Goal: Obtain resource: Download file/media

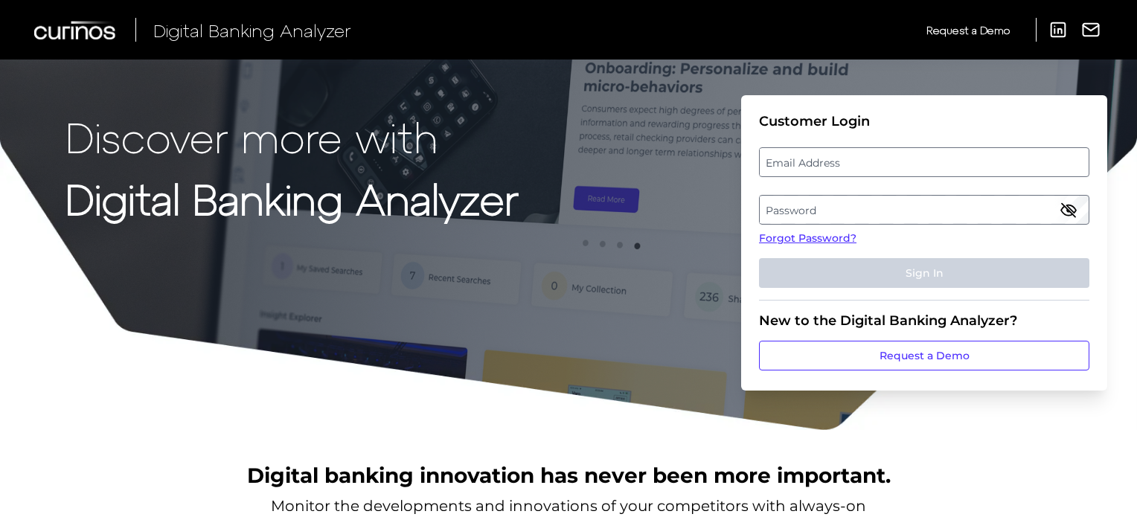
click at [947, 146] on fieldset "Customer Login Email Address Password Forgot Password? Sign In" at bounding box center [924, 207] width 330 height 188
click at [947, 162] on label "Email Address" at bounding box center [924, 162] width 328 height 27
click at [947, 162] on input "email" at bounding box center [924, 162] width 330 height 30
click at [932, 170] on input "Email Address" at bounding box center [924, 162] width 330 height 30
type input "[PERSON_NAME][EMAIL_ADDRESS][PERSON_NAME][DOMAIN_NAME]"
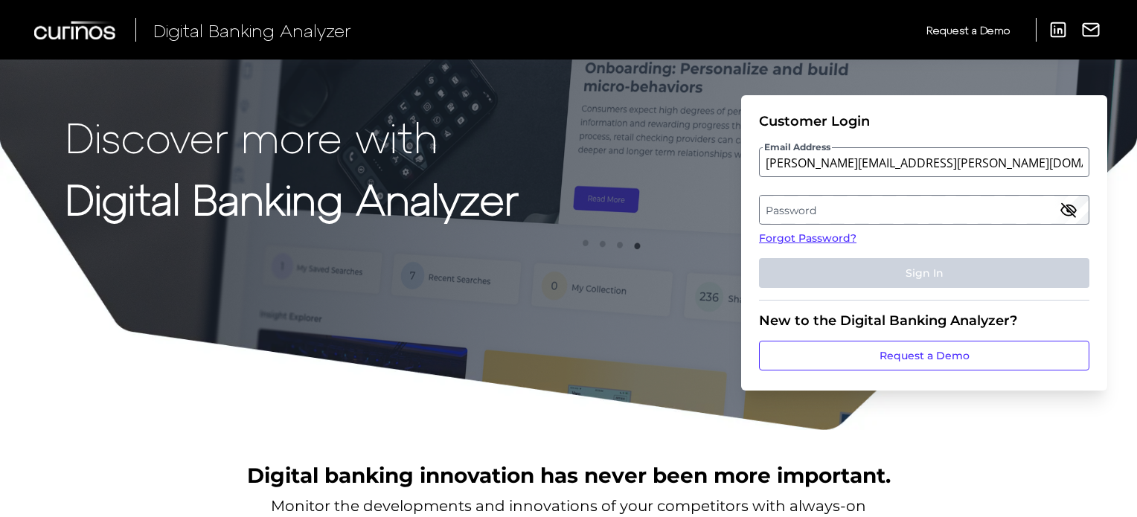
click at [909, 207] on label "Password" at bounding box center [924, 209] width 328 height 27
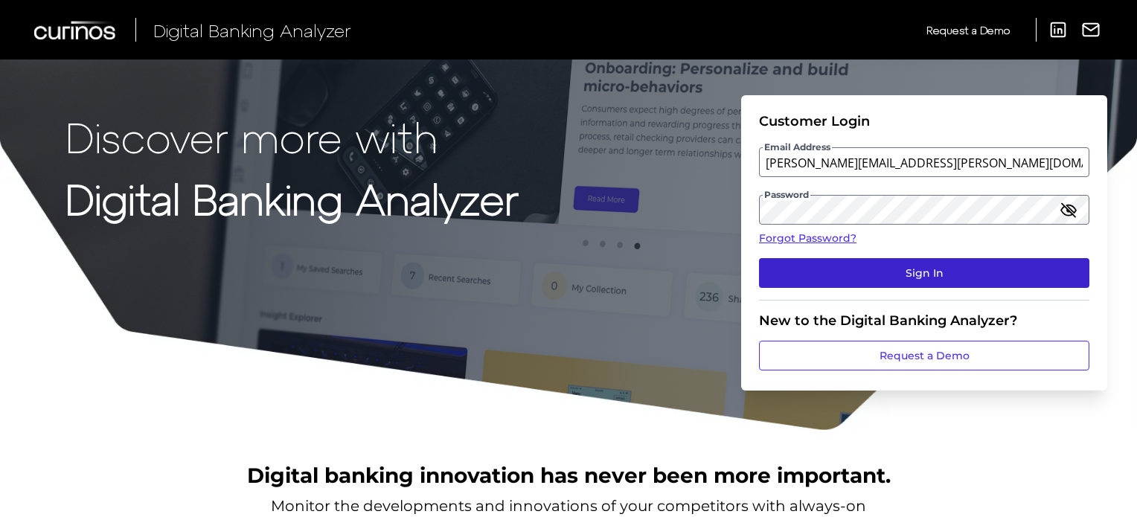
click at [974, 268] on button "Sign In" at bounding box center [924, 273] width 330 height 30
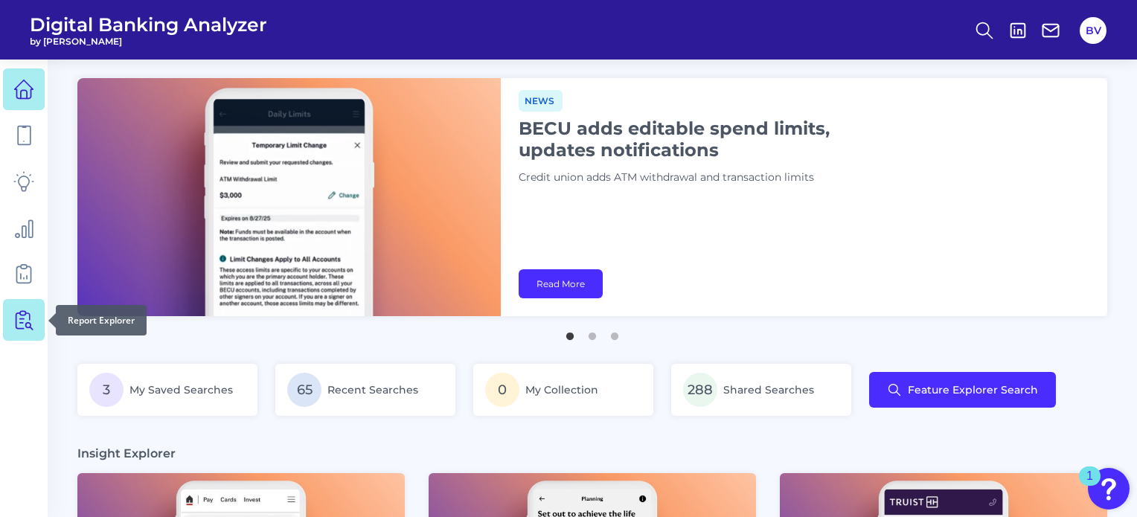
click at [24, 321] on icon at bounding box center [23, 320] width 21 height 21
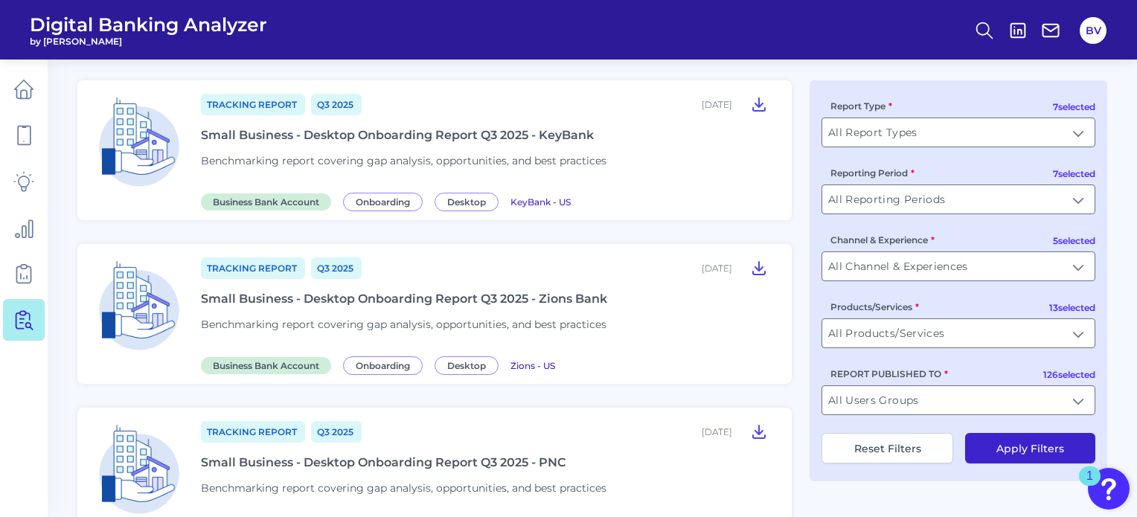
scroll to position [149, 0]
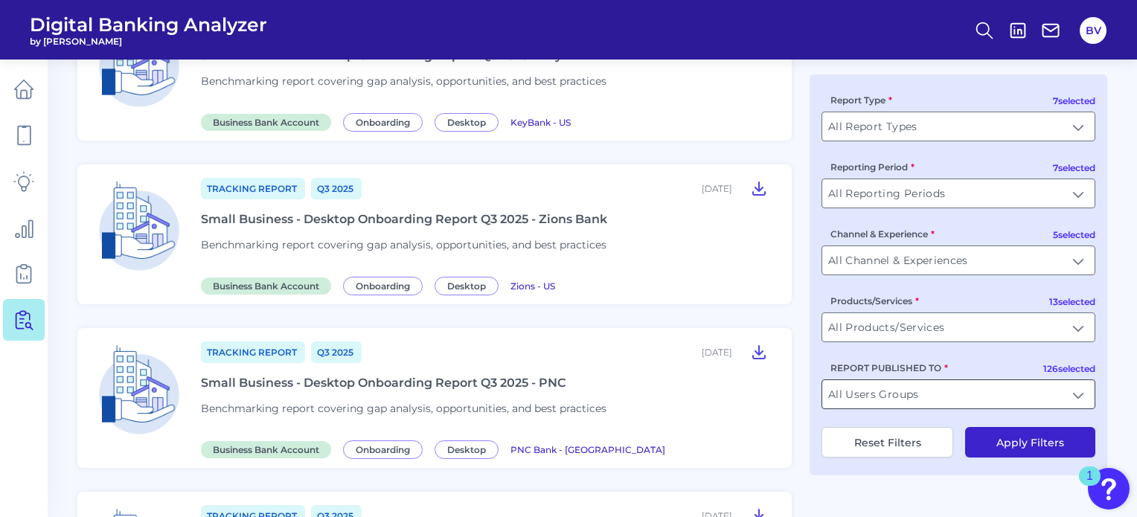
click at [946, 398] on input "All Users Groups" at bounding box center [958, 394] width 272 height 28
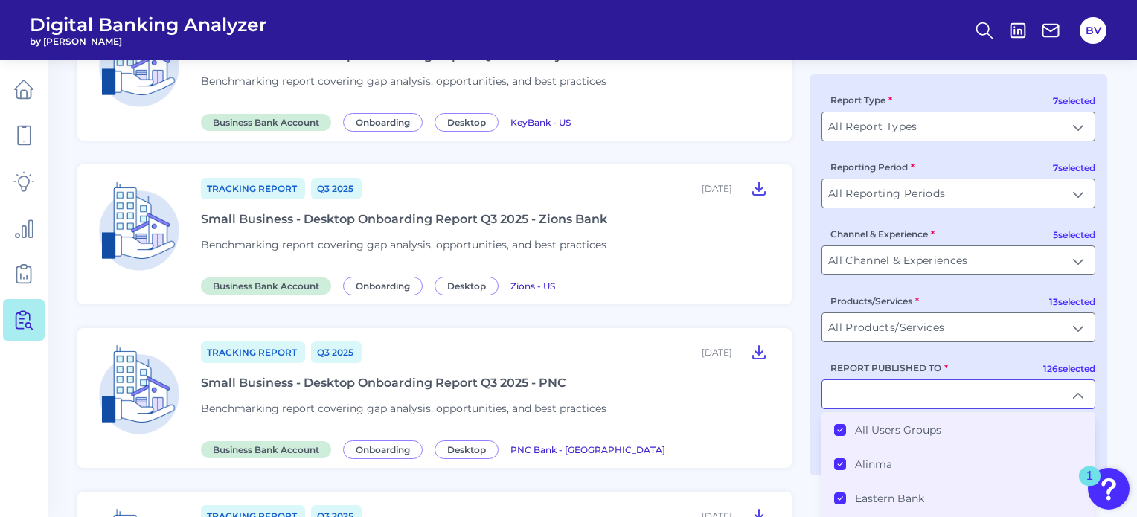
click at [940, 437] on label "All Users Groups" at bounding box center [898, 429] width 86 height 13
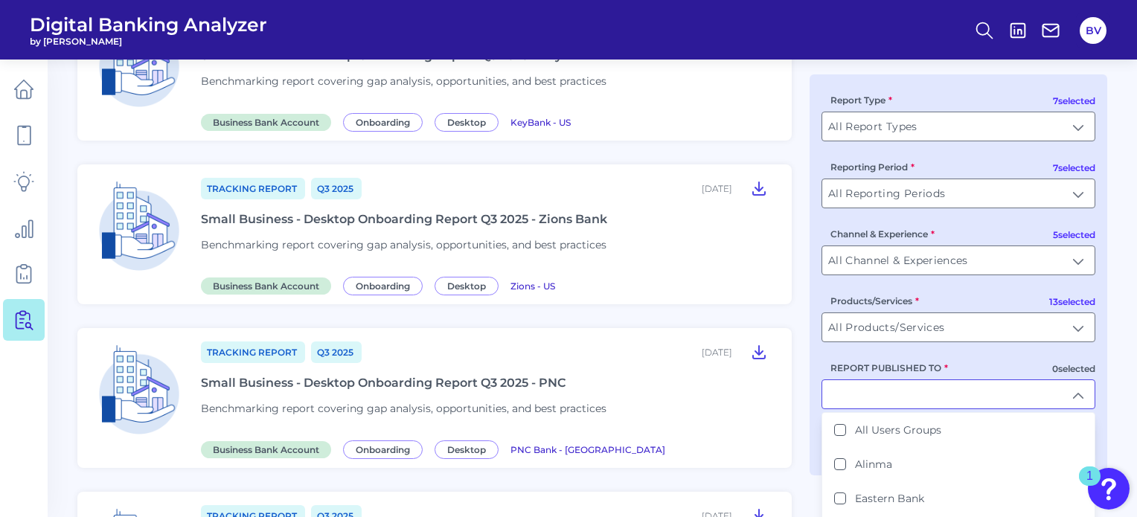
click at [947, 405] on input "REPORT PUBLISHED TO" at bounding box center [958, 394] width 272 height 28
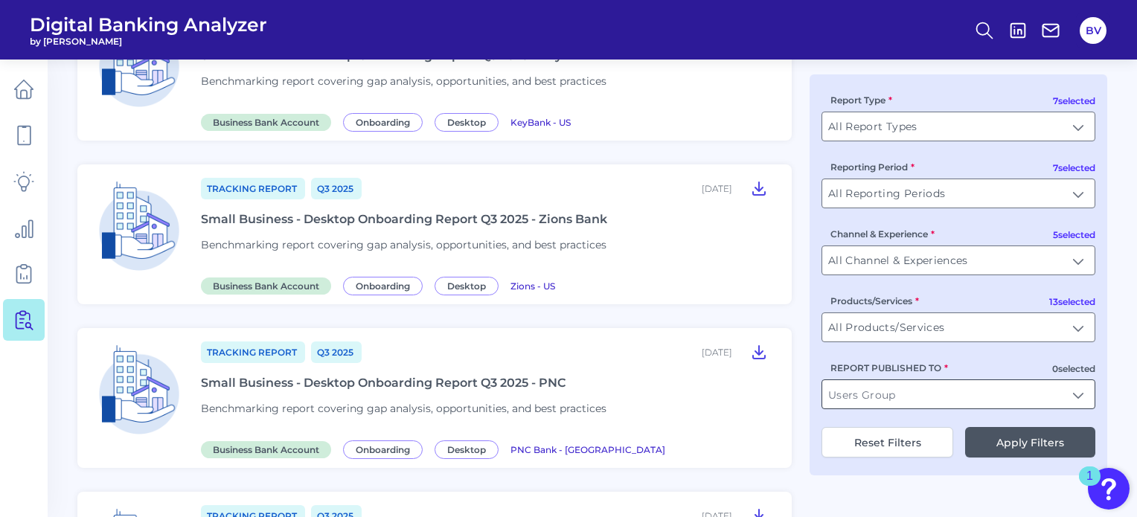
click at [947, 405] on input "REPORT PUBLISHED TO" at bounding box center [958, 394] width 272 height 28
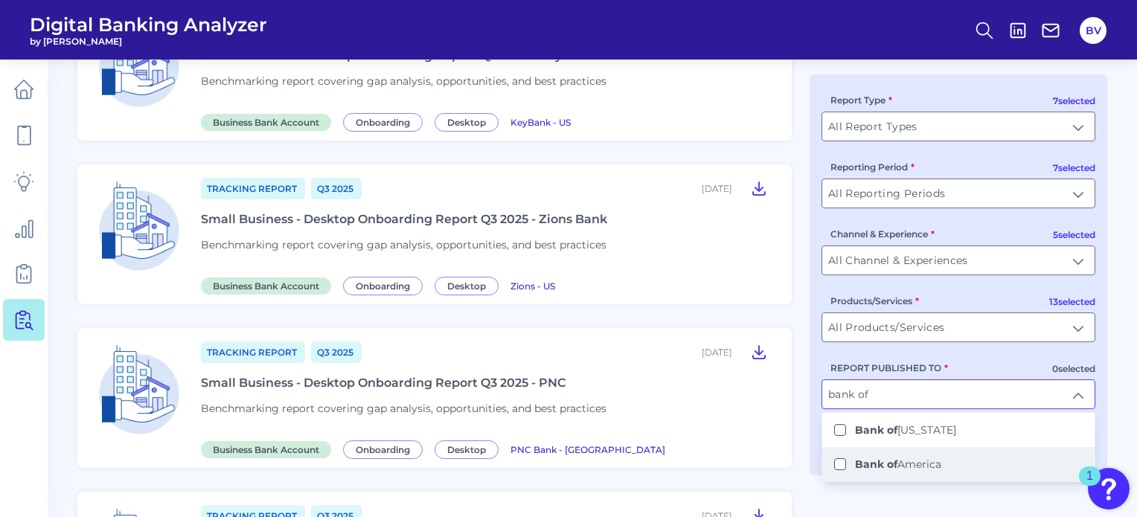
click at [949, 459] on li "Bank of America" at bounding box center [958, 464] width 272 height 34
type input "Bank of America"
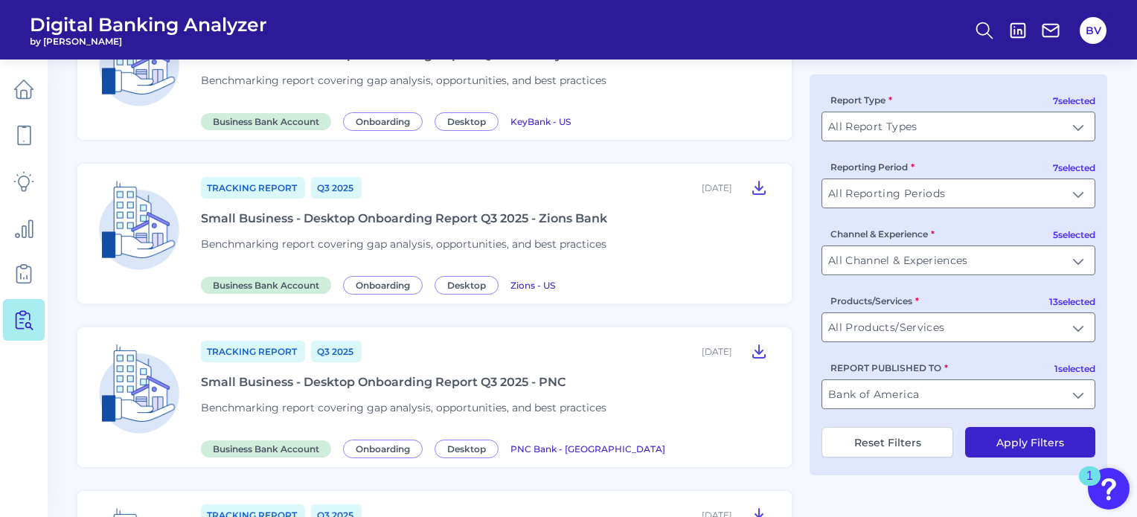
click at [996, 446] on button "Apply Filters" at bounding box center [1030, 442] width 130 height 31
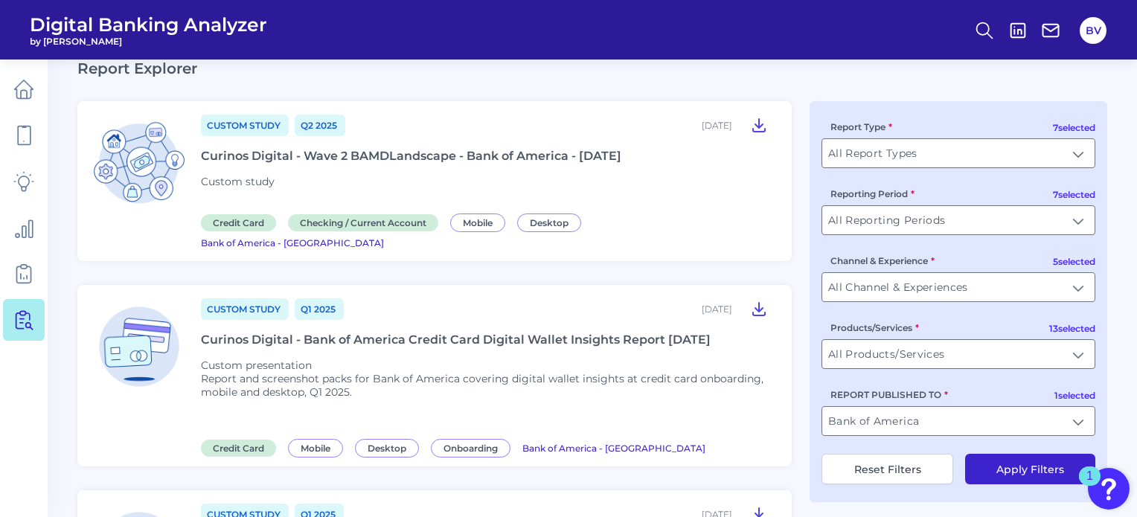
scroll to position [74, 0]
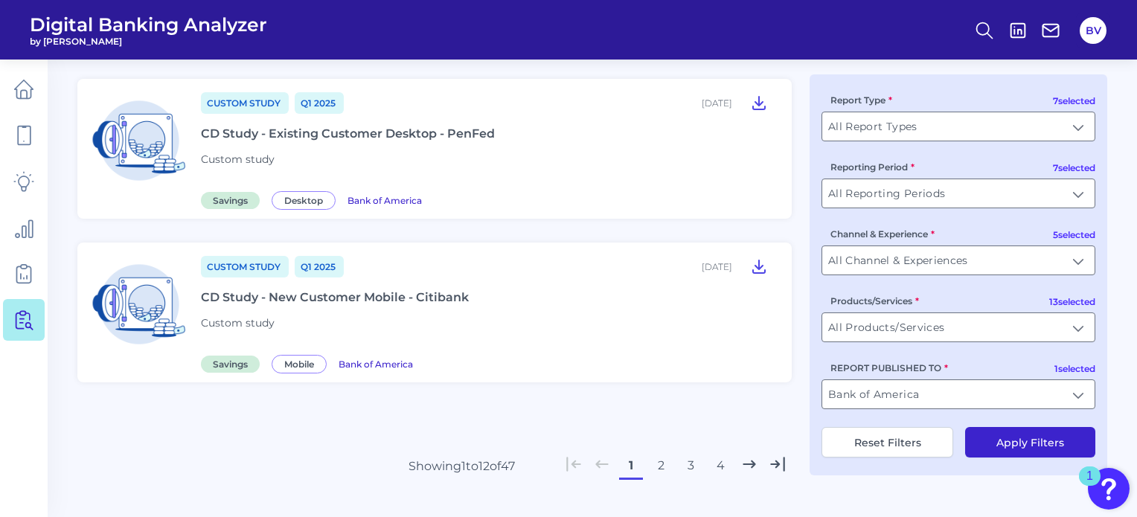
click at [661, 454] on button "2" at bounding box center [661, 466] width 24 height 24
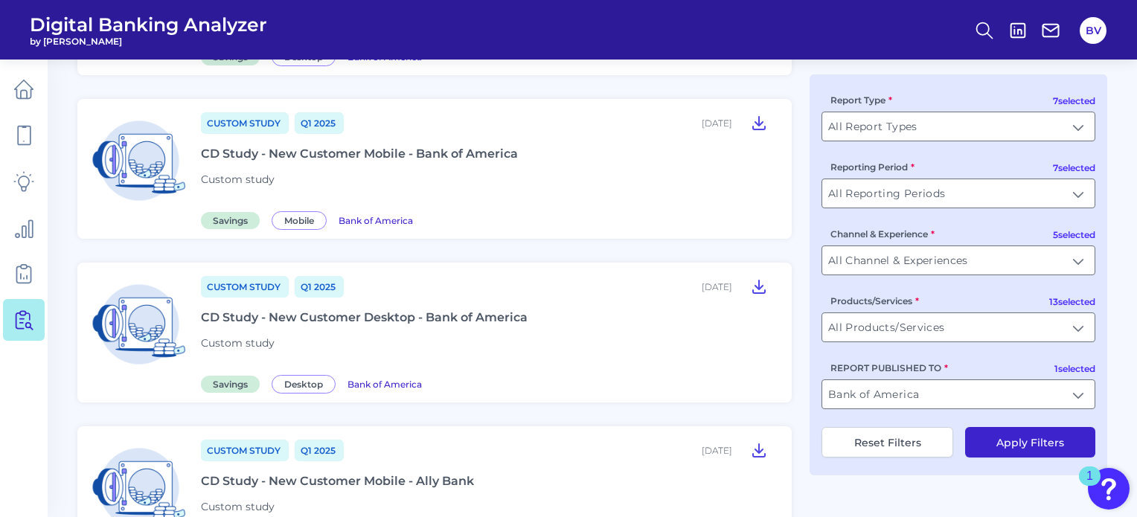
scroll to position [1731, 0]
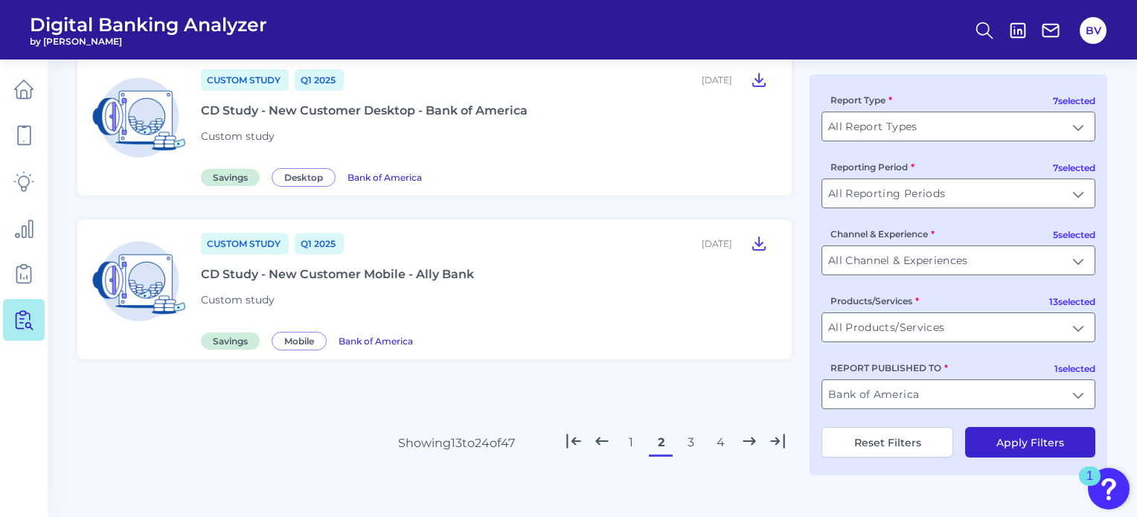
click at [688, 437] on button "3" at bounding box center [691, 443] width 24 height 24
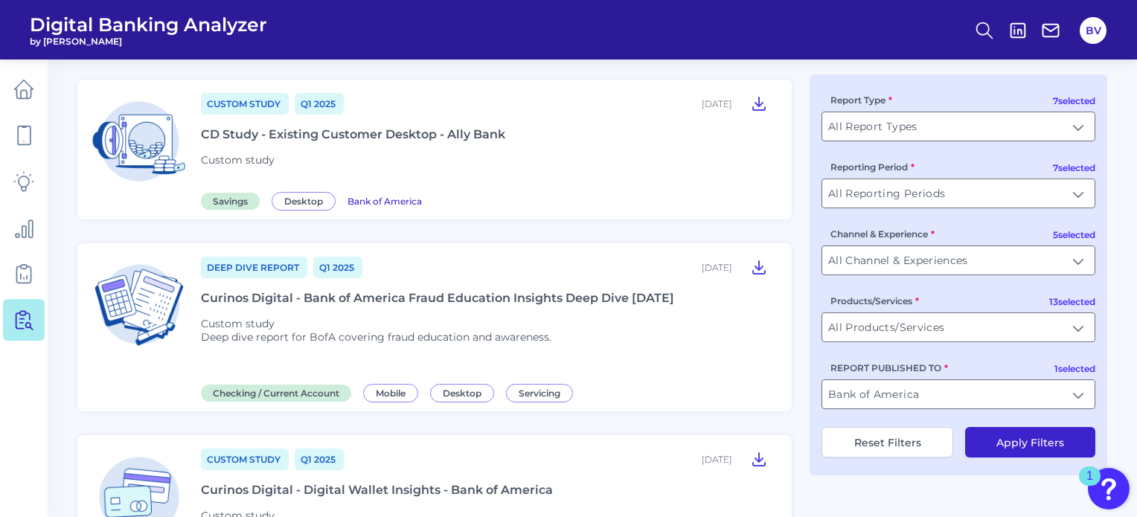
scroll to position [393, 0]
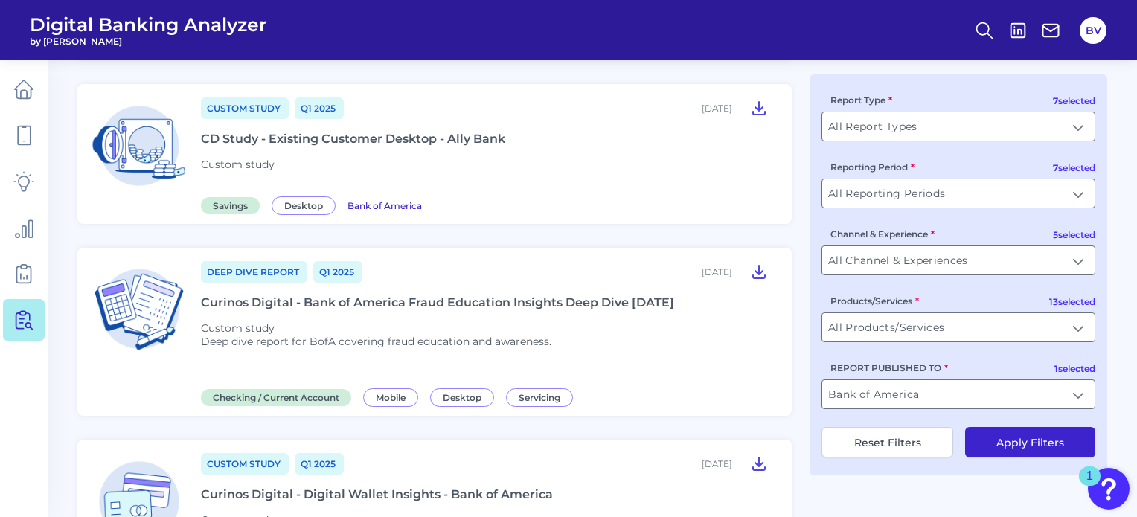
click at [673, 295] on div "Curinos Digital - Bank of America Fraud Education Insights Deep Dive [DATE]" at bounding box center [437, 302] width 473 height 14
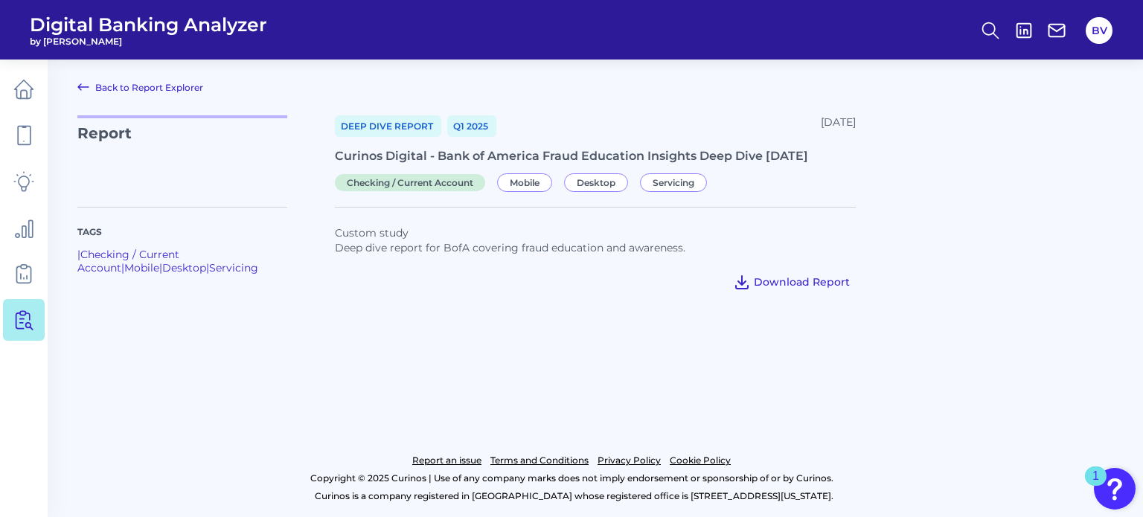
click at [791, 280] on span "Download Report" at bounding box center [802, 281] width 96 height 13
